Goal: Task Accomplishment & Management: Manage account settings

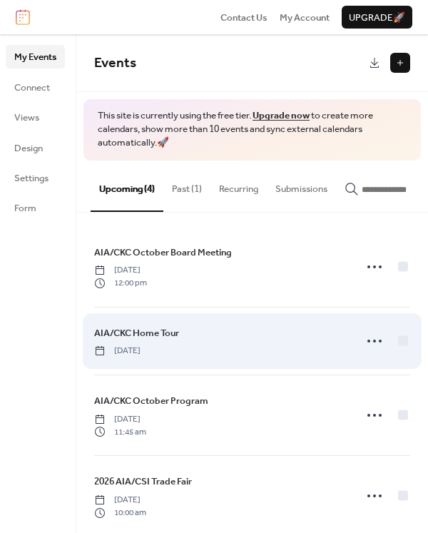
click at [255, 354] on div "AIA/CKC Home Tour [DATE]" at bounding box center [220, 340] width 252 height 31
click at [181, 340] on div "AIA/CKC Home Tour [DATE]" at bounding box center [220, 340] width 252 height 31
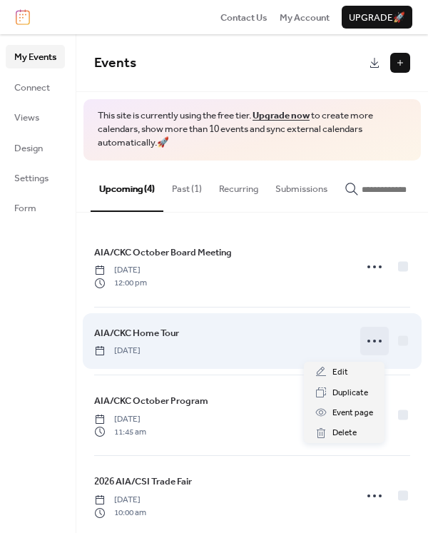
click at [379, 343] on circle at bounding box center [380, 341] width 3 height 3
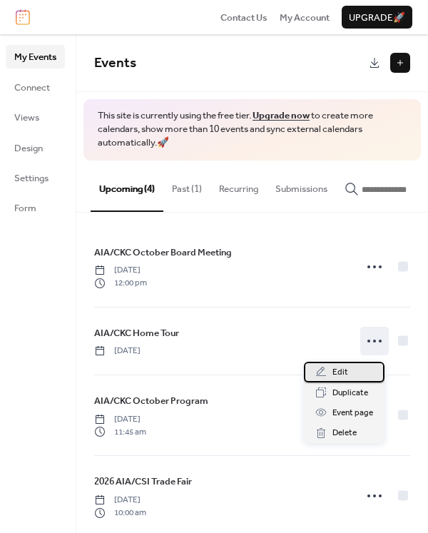
click at [337, 371] on span "Edit" at bounding box center [341, 372] width 16 height 14
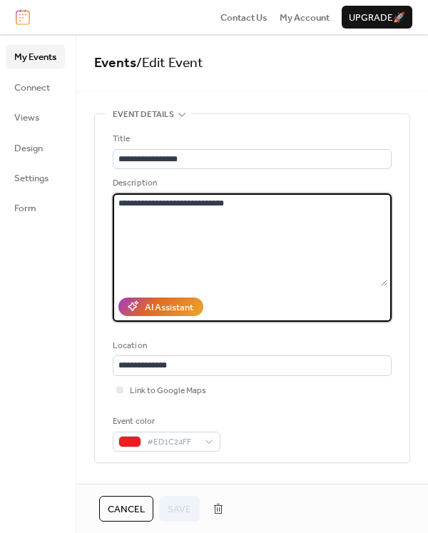
drag, startPoint x: 285, startPoint y: 206, endPoint x: 66, endPoint y: 189, distance: 219.7
click at [66, 189] on div "**********" at bounding box center [214, 283] width 428 height 499
paste textarea "**********"
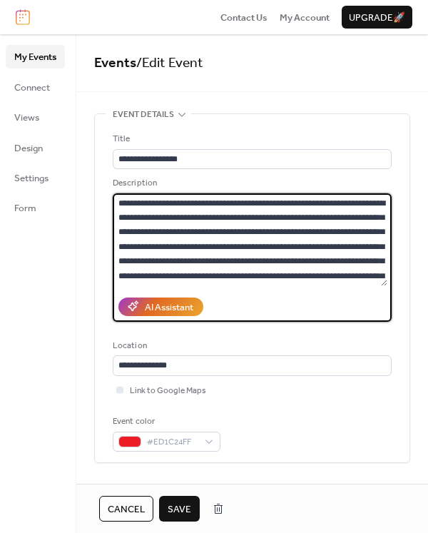
scroll to position [86, 0]
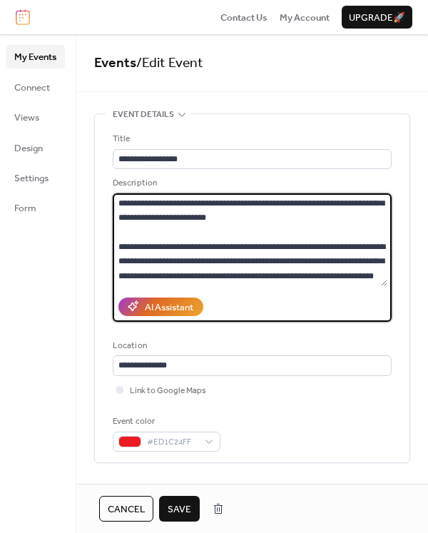
type textarea "**********"
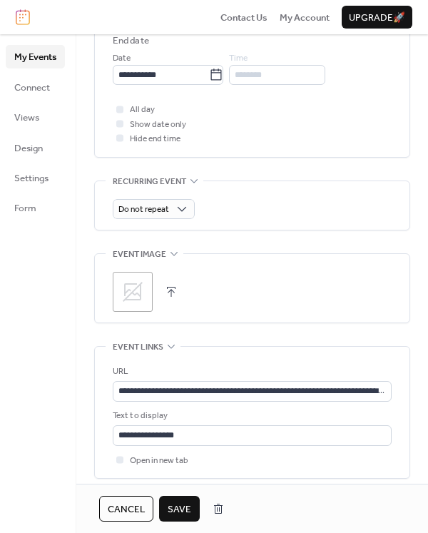
scroll to position [571, 0]
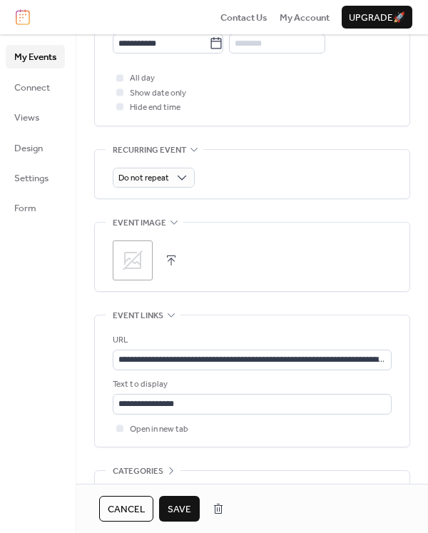
click at [132, 252] on icon at bounding box center [132, 260] width 23 height 23
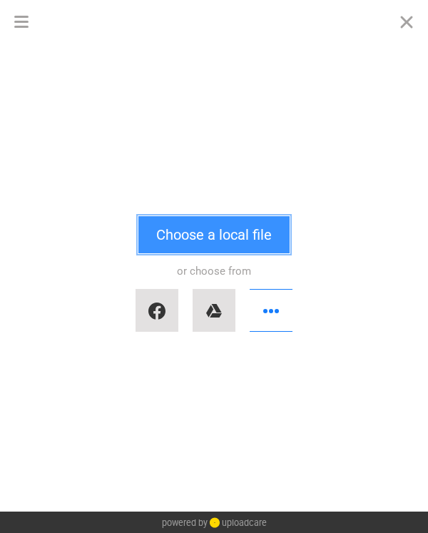
click at [232, 233] on button "Choose a local file" at bounding box center [213, 234] width 151 height 37
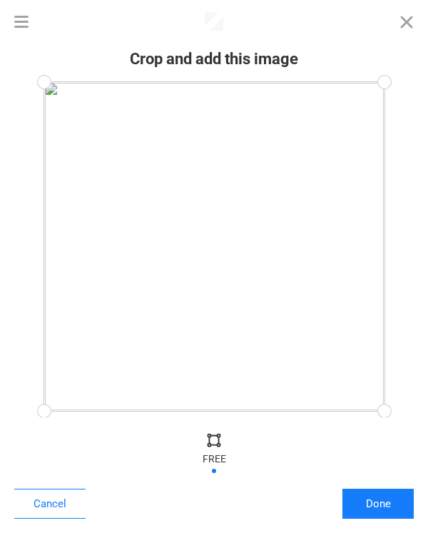
click at [278, 282] on div at bounding box center [214, 246] width 340 height 329
click at [58, 504] on button "Cancel" at bounding box center [49, 504] width 71 height 30
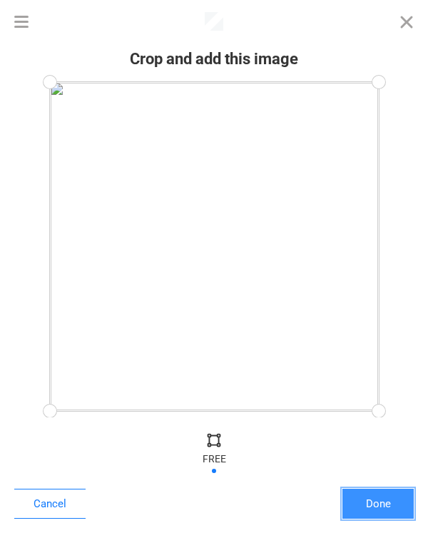
click at [379, 505] on button "Done" at bounding box center [378, 504] width 71 height 30
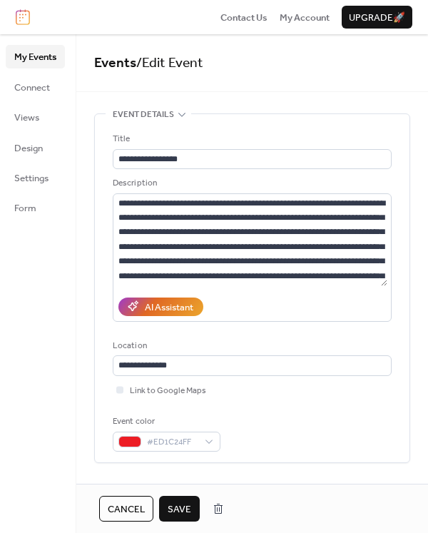
drag, startPoint x: 172, startPoint y: 508, endPoint x: 205, endPoint y: 496, distance: 35.0
click at [173, 508] on span "Save" at bounding box center [180, 509] width 24 height 14
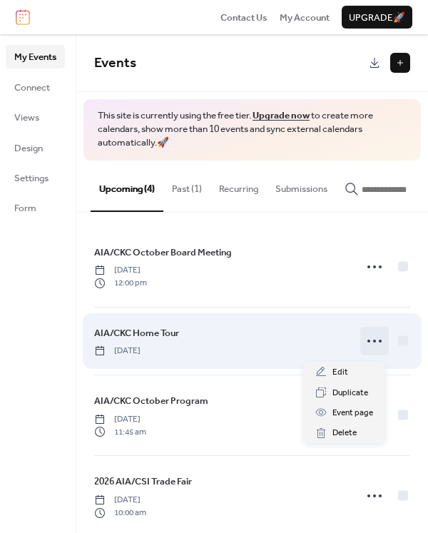
click at [373, 343] on circle at bounding box center [374, 341] width 3 height 3
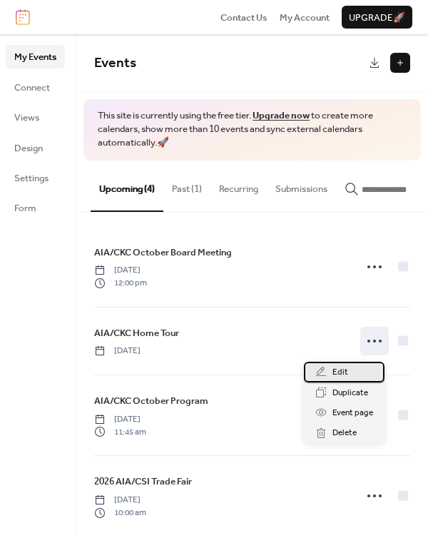
click at [336, 370] on span "Edit" at bounding box center [341, 372] width 16 height 14
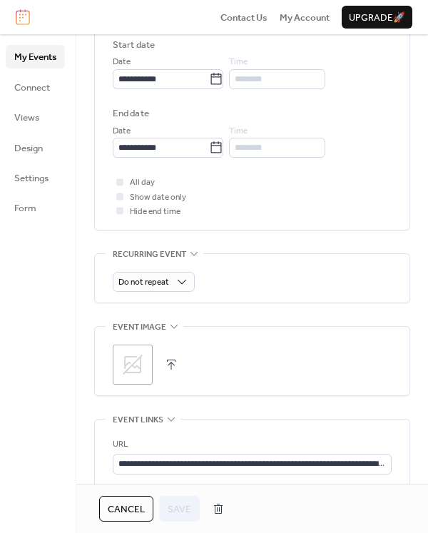
scroll to position [500, 0]
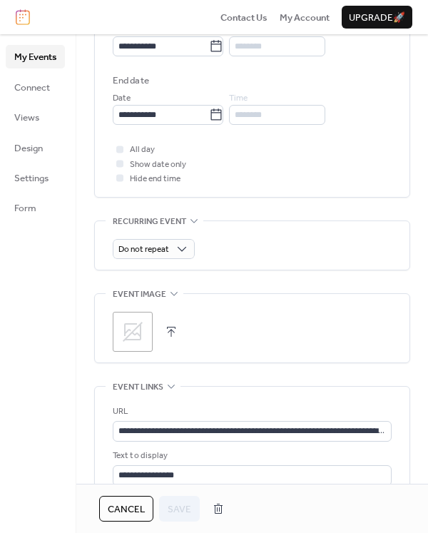
click at [173, 330] on button "button" at bounding box center [171, 332] width 20 height 20
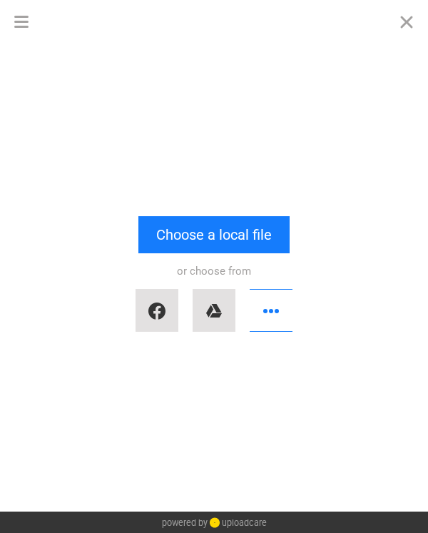
scroll to position [0, 0]
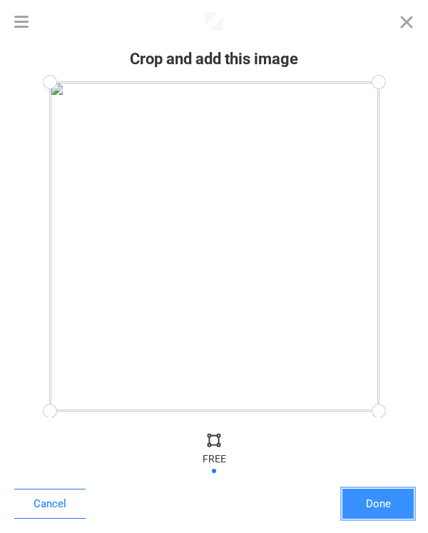
click at [370, 502] on button "Done" at bounding box center [378, 504] width 71 height 30
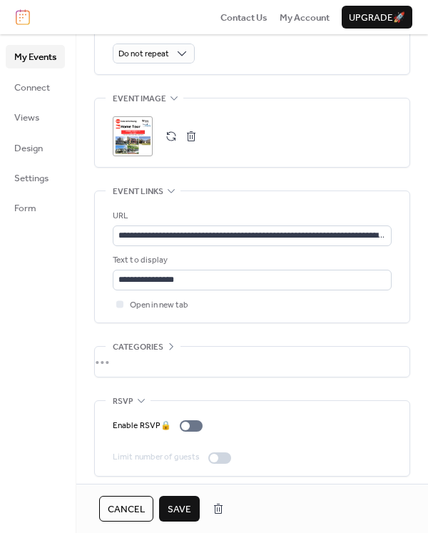
scroll to position [698, 0]
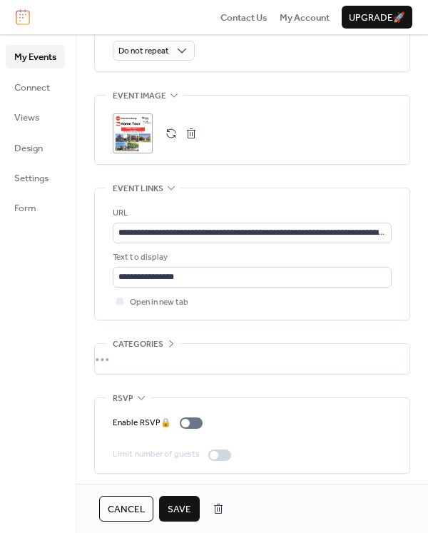
drag, startPoint x: 176, startPoint y: 510, endPoint x: 182, endPoint y: 505, distance: 7.6
click at [176, 510] on span "Save" at bounding box center [180, 509] width 24 height 14
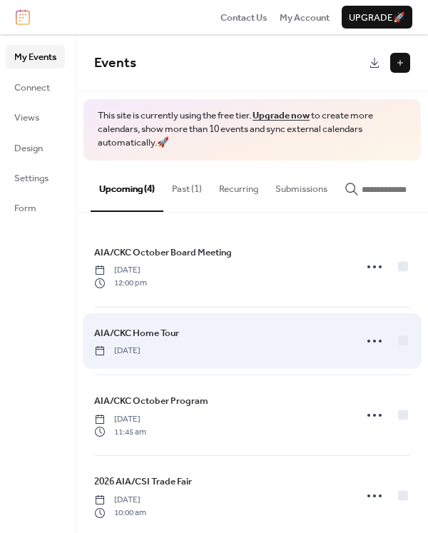
click at [206, 340] on div "AIA/CKC Home Tour [DATE]" at bounding box center [220, 340] width 252 height 31
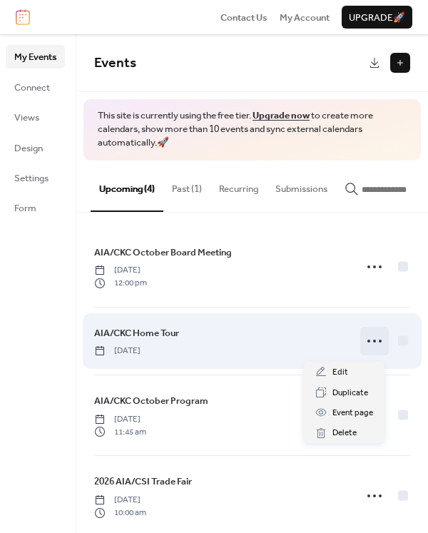
click at [373, 346] on icon at bounding box center [374, 341] width 23 height 23
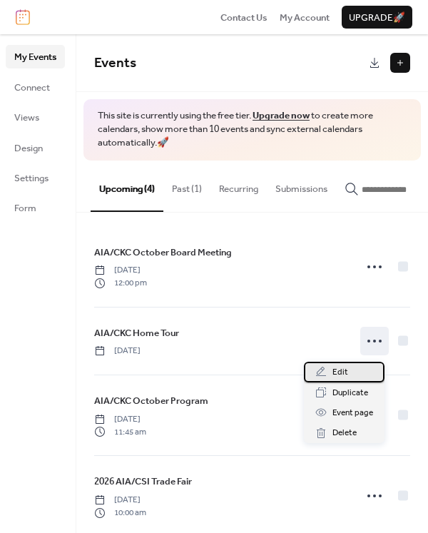
click at [345, 373] on span "Edit" at bounding box center [341, 372] width 16 height 14
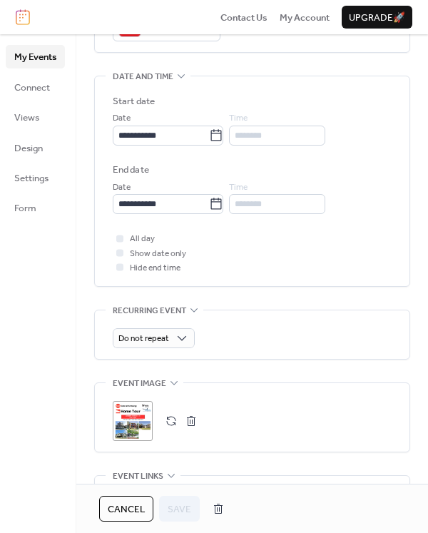
scroll to position [500, 0]
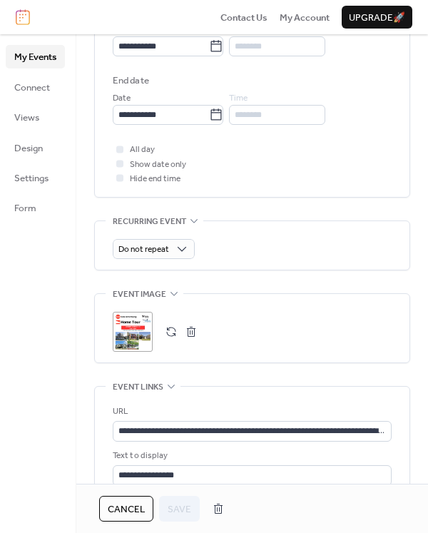
click at [191, 330] on button "button" at bounding box center [191, 332] width 20 height 20
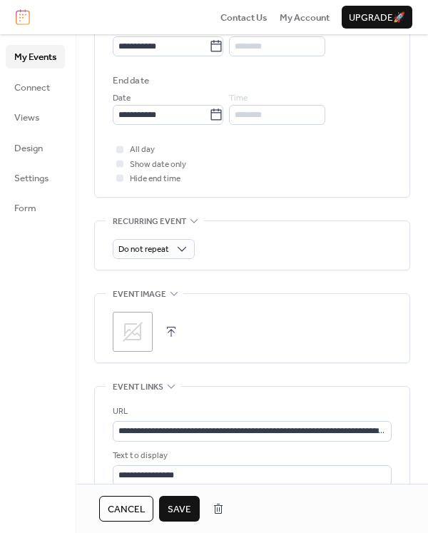
click at [167, 322] on button "button" at bounding box center [171, 332] width 20 height 20
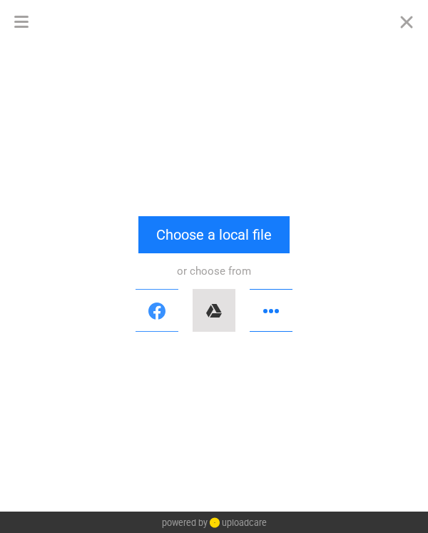
scroll to position [0, 0]
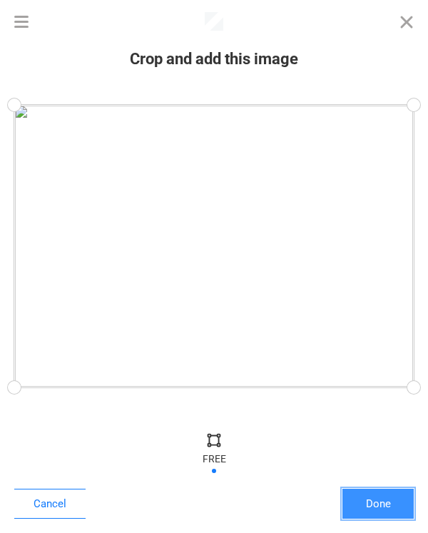
click at [379, 500] on button "Done" at bounding box center [378, 504] width 71 height 30
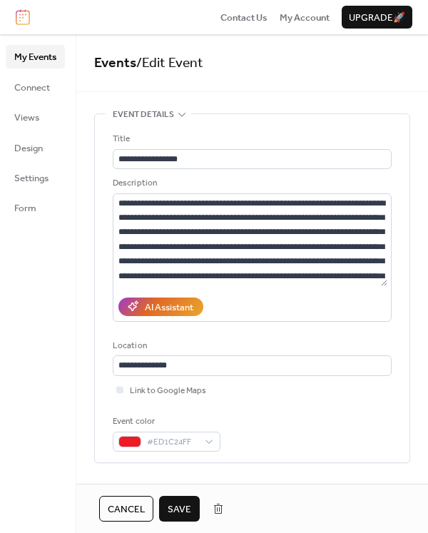
scroll to position [569, 0]
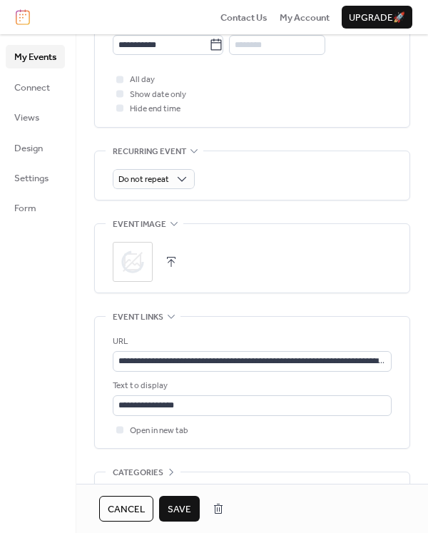
click at [186, 513] on span "Save" at bounding box center [180, 509] width 24 height 14
